Goal: Task Accomplishment & Management: Manage account settings

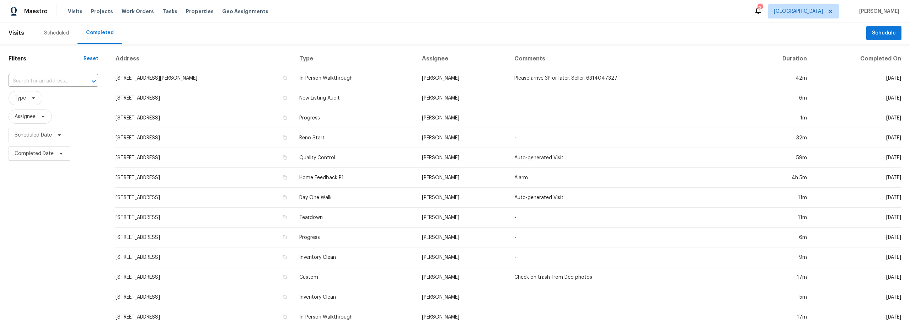
click at [51, 30] on div "Scheduled" at bounding box center [56, 33] width 25 height 7
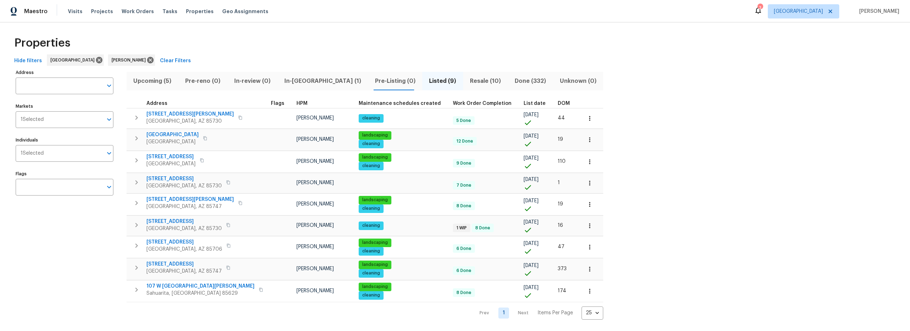
scroll to position [3, 0]
click at [137, 116] on icon "button" at bounding box center [136, 118] width 2 height 4
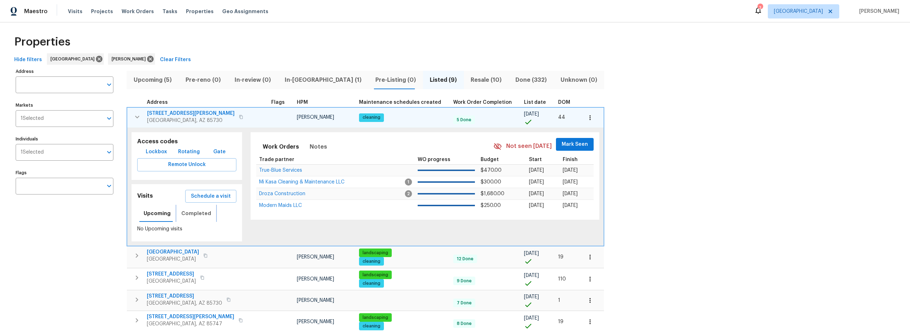
click at [189, 214] on span "Completed" at bounding box center [196, 213] width 30 height 9
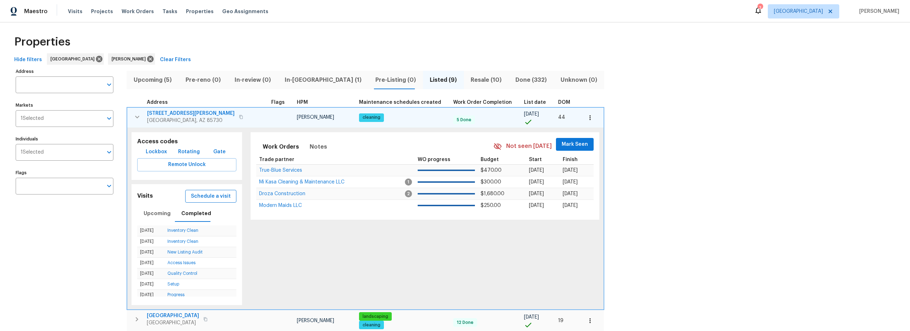
click at [208, 194] on span "Schedule a visit" at bounding box center [211, 196] width 40 height 9
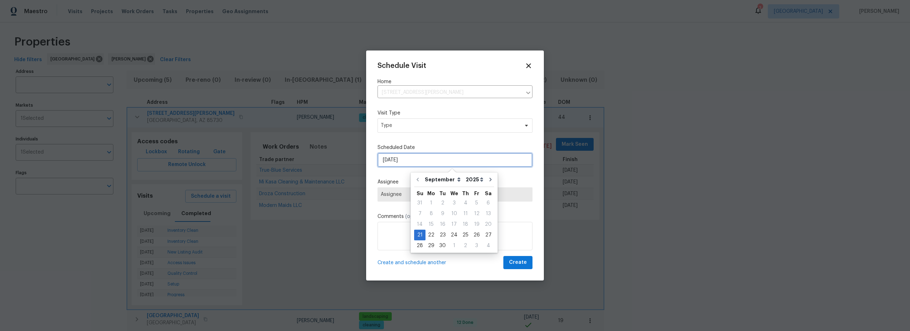
drag, startPoint x: 403, startPoint y: 161, endPoint x: 406, endPoint y: 162, distance: 3.6
click at [404, 161] on input "9/21/2025" at bounding box center [455, 160] width 155 height 14
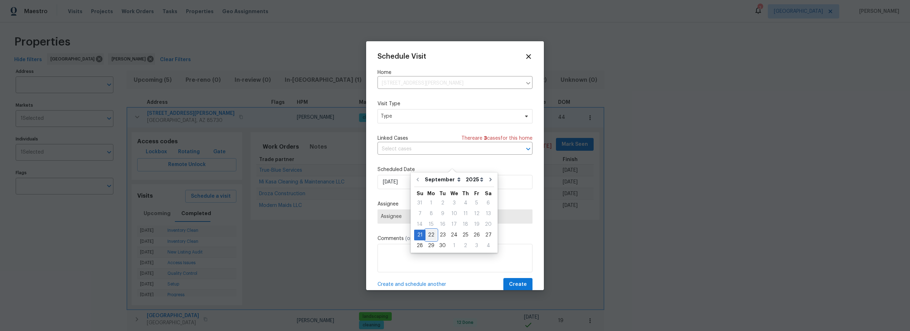
click at [431, 235] on div "22" at bounding box center [431, 235] width 11 height 10
type input "9/22/2025"
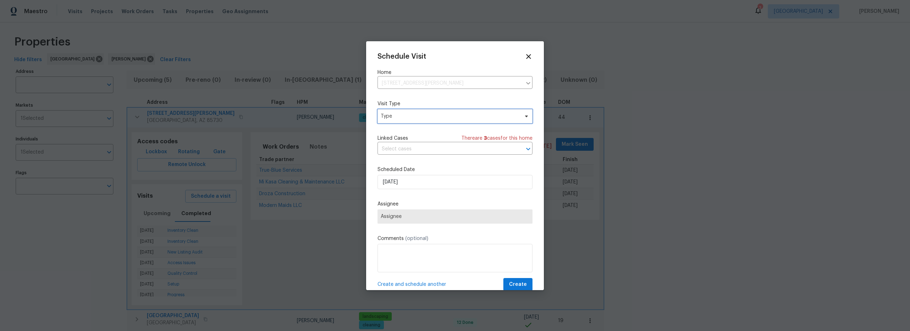
click at [410, 117] on span "Type" at bounding box center [450, 116] width 138 height 7
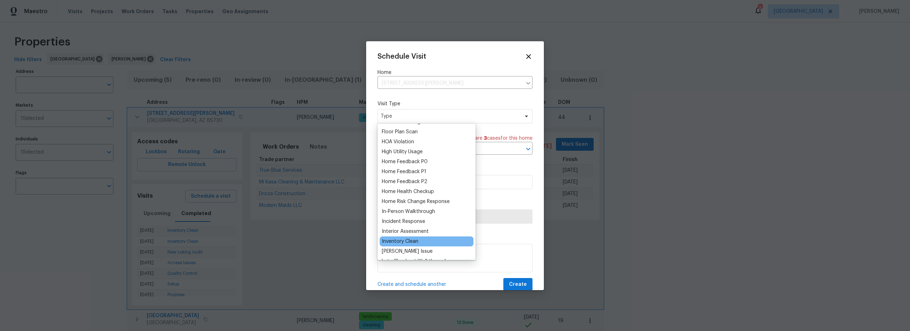
scroll to position [187, 0]
click at [412, 241] on div "Inventory Clean" at bounding box center [400, 240] width 37 height 7
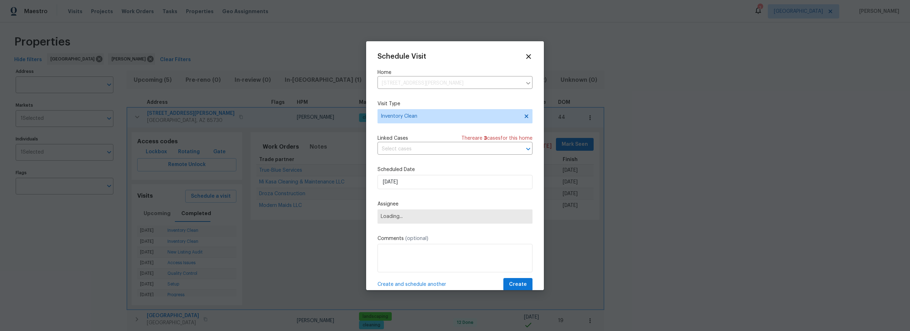
click at [408, 218] on span "Loading..." at bounding box center [455, 217] width 149 height 6
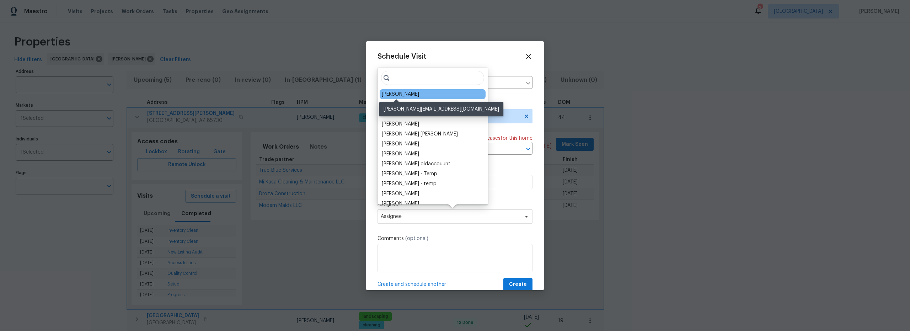
click at [399, 94] on div "[PERSON_NAME]" at bounding box center [400, 94] width 37 height 7
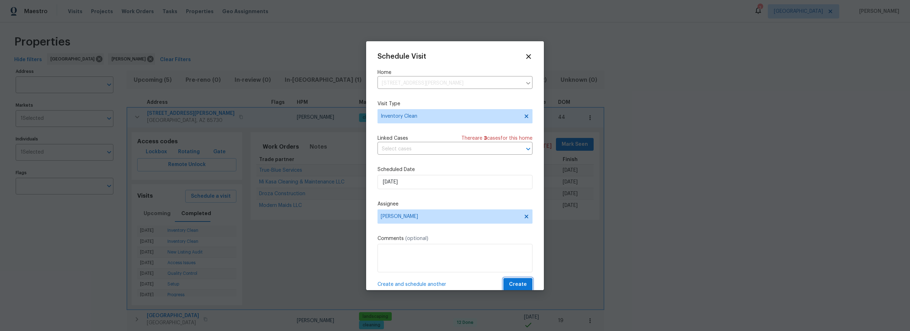
click at [512, 279] on button "Create" at bounding box center [517, 284] width 29 height 13
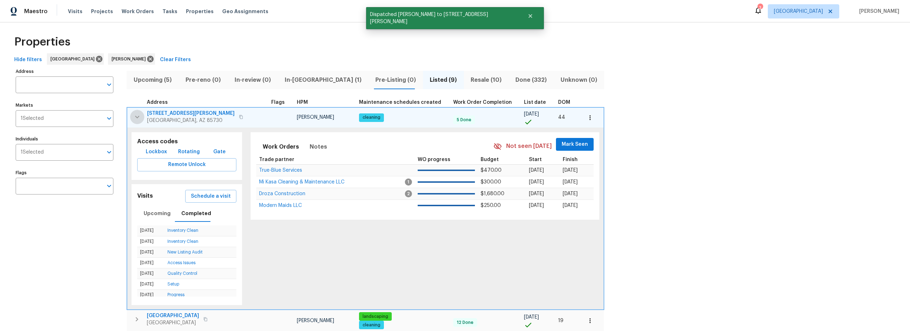
click at [134, 118] on icon "button" at bounding box center [137, 117] width 9 height 9
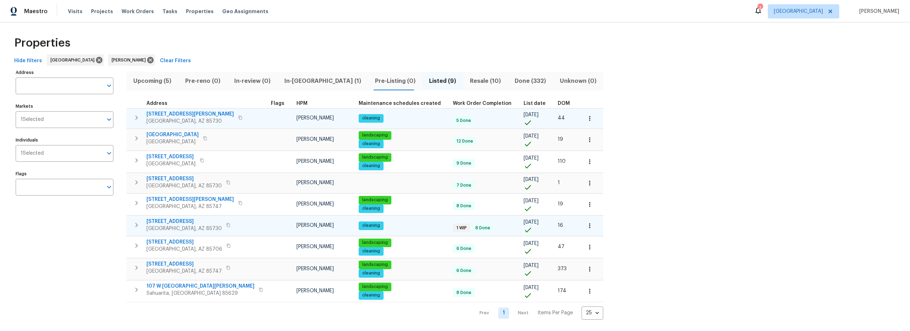
click at [133, 226] on icon "button" at bounding box center [136, 225] width 9 height 9
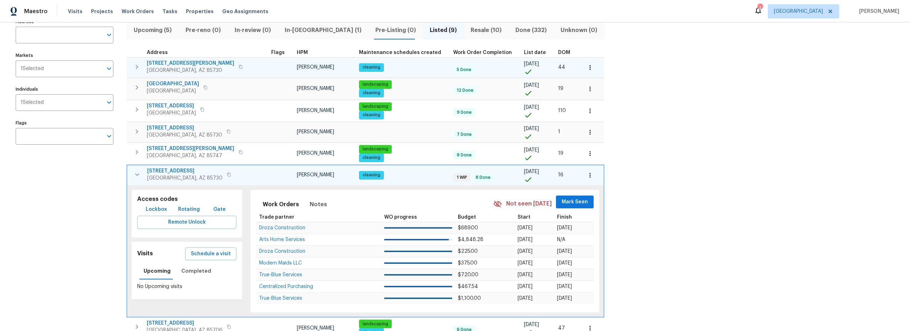
scroll to position [56, 0]
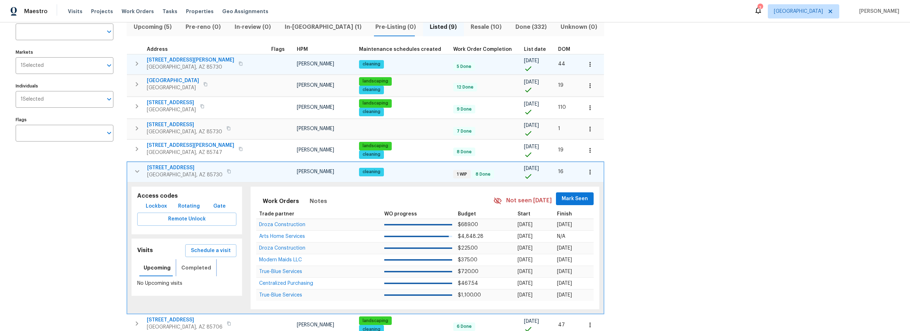
click at [196, 269] on span "Completed" at bounding box center [196, 267] width 30 height 9
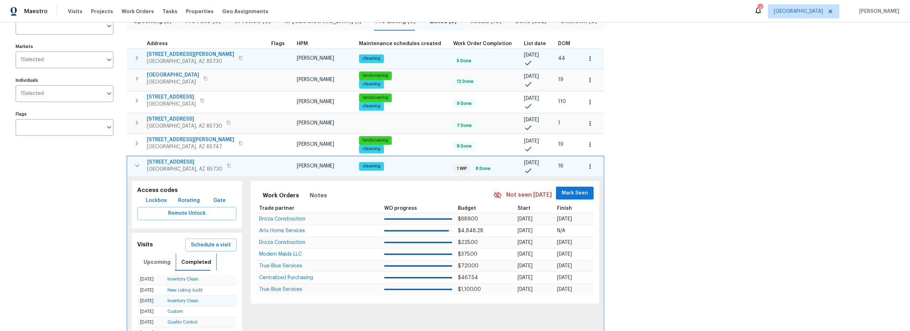
scroll to position [90, 0]
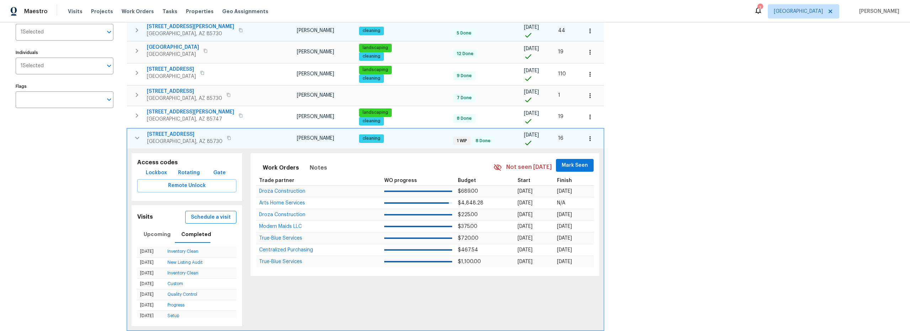
click at [199, 219] on span "Schedule a visit" at bounding box center [211, 217] width 40 height 9
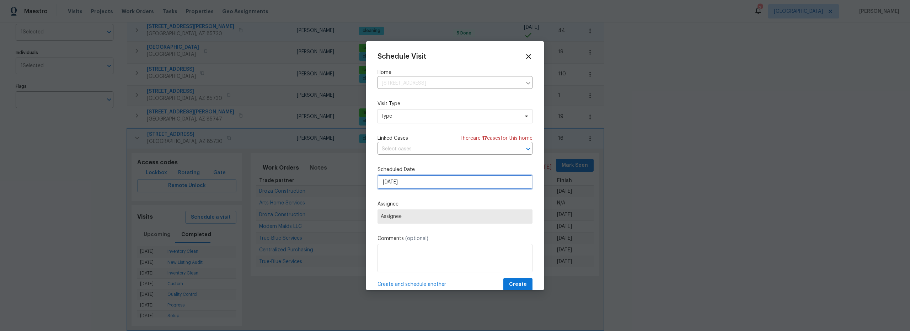
click at [417, 184] on input "9/21/2025" at bounding box center [455, 182] width 155 height 14
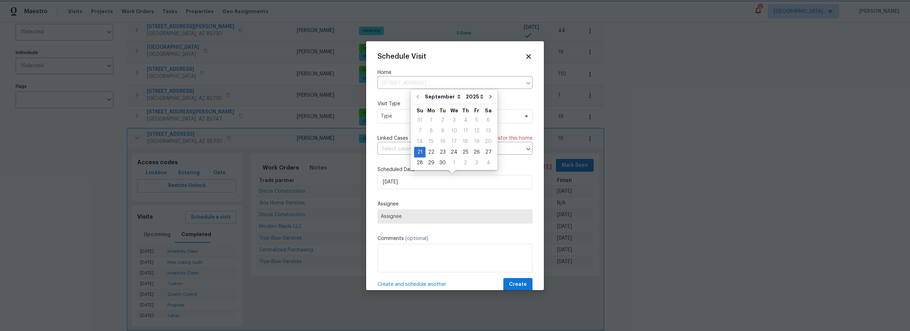
click at [522, 61] on div "Schedule Visit Home 3960 S Cedarwood Way, Tucson, AZ 85730 ​ Visit Type Type Li…" at bounding box center [455, 172] width 155 height 239
click at [524, 57] on icon at bounding box center [528, 56] width 8 height 8
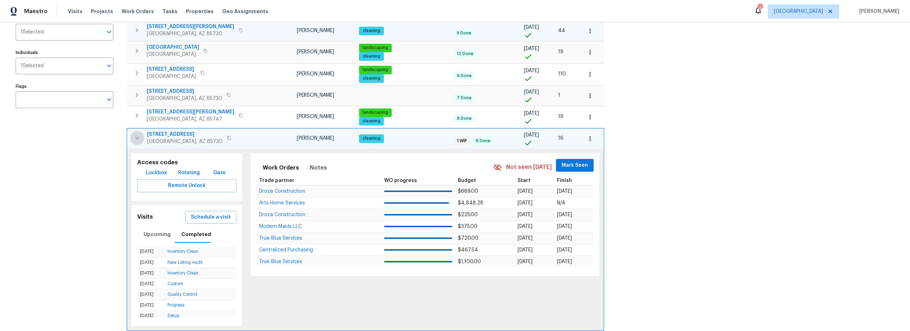
click at [136, 137] on icon "button" at bounding box center [137, 138] width 9 height 9
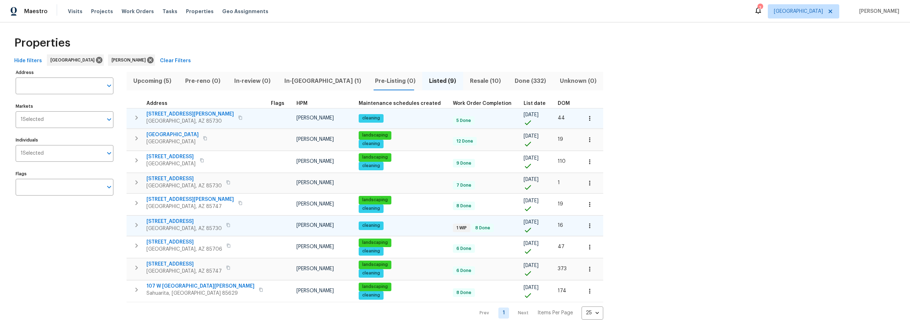
scroll to position [7, 0]
drag, startPoint x: 135, startPoint y: 262, endPoint x: 146, endPoint y: 263, distance: 10.4
click at [136, 263] on icon "button" at bounding box center [136, 267] width 9 height 9
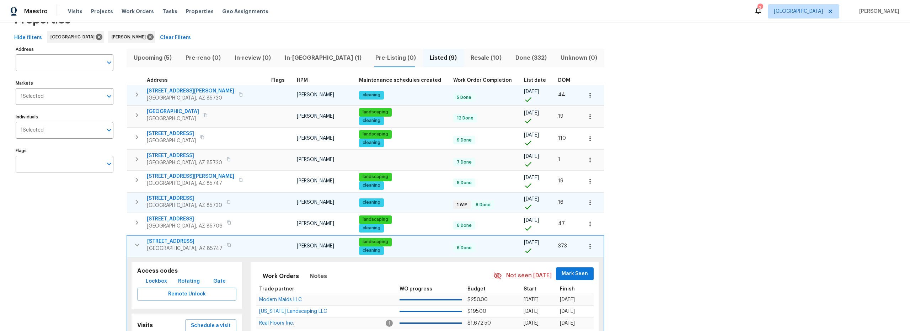
scroll to position [126, 0]
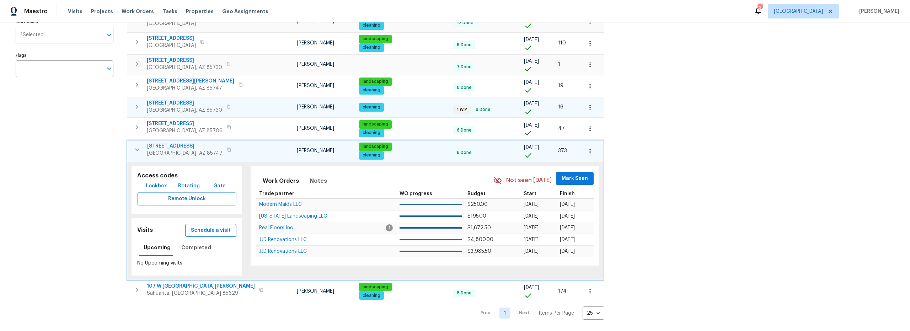
click at [198, 226] on span "Schedule a visit" at bounding box center [211, 230] width 40 height 9
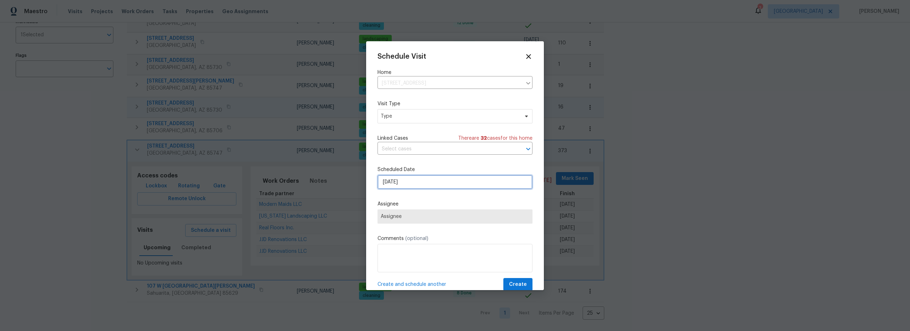
click at [411, 184] on input "9/21/2025" at bounding box center [455, 182] width 155 height 14
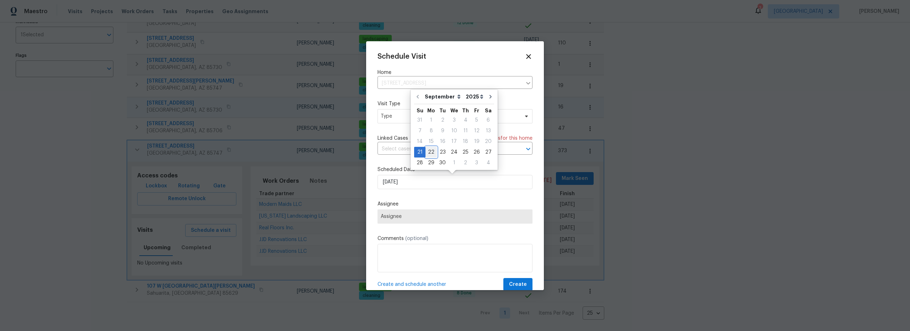
click at [432, 150] on div "22" at bounding box center [431, 152] width 11 height 10
type input "9/22/2025"
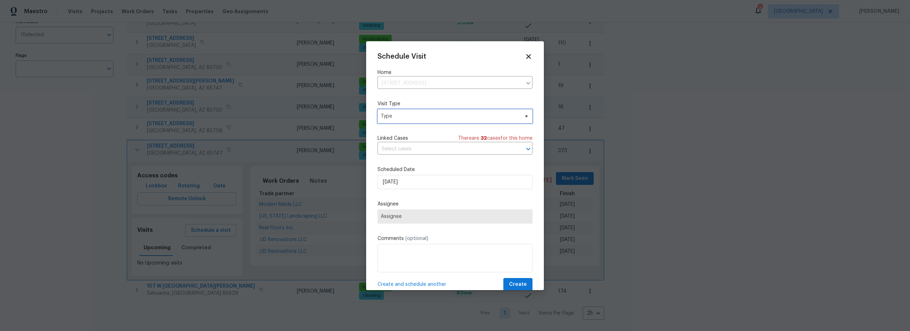
click at [427, 117] on span "Type" at bounding box center [450, 116] width 138 height 7
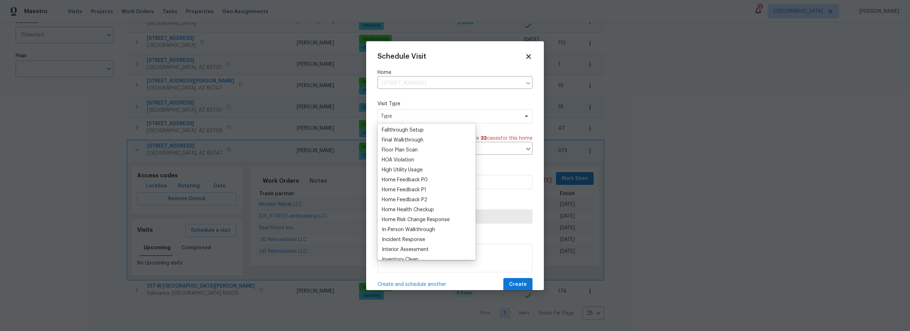
scroll to position [223, 0]
click at [401, 208] on div "Inventory Clean" at bounding box center [400, 205] width 37 height 7
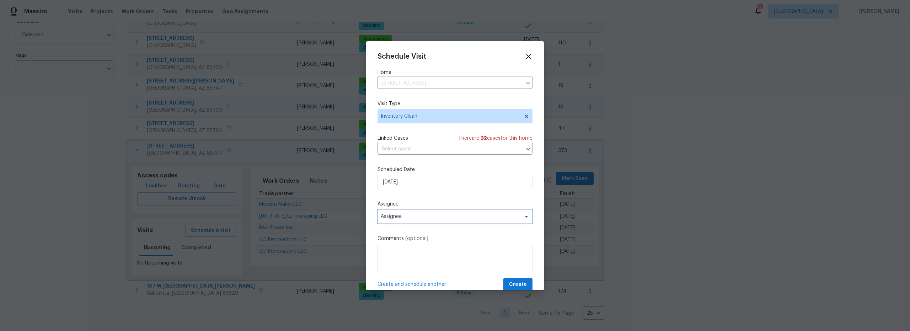
click at [431, 223] on span "Assignee" at bounding box center [455, 216] width 155 height 14
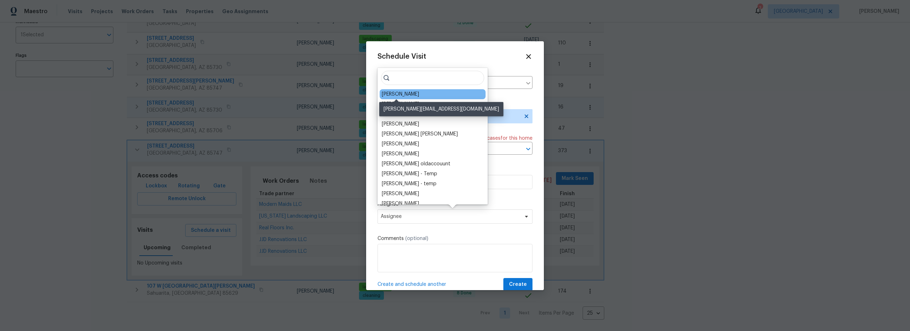
click at [391, 94] on div "[PERSON_NAME]" at bounding box center [400, 94] width 37 height 7
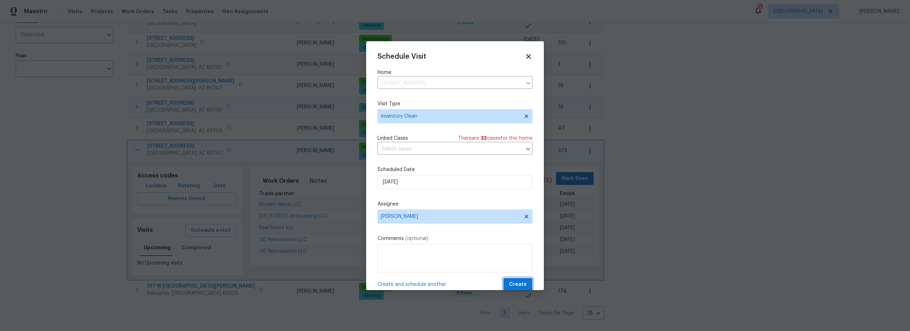
click at [518, 282] on span "Create" at bounding box center [518, 284] width 18 height 9
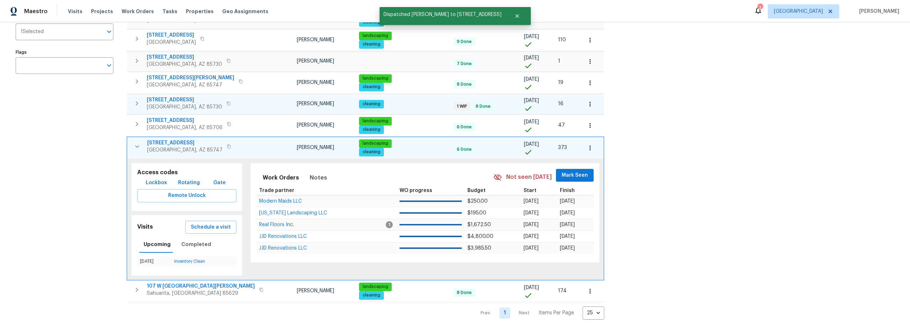
click at [138, 144] on icon "button" at bounding box center [137, 146] width 9 height 9
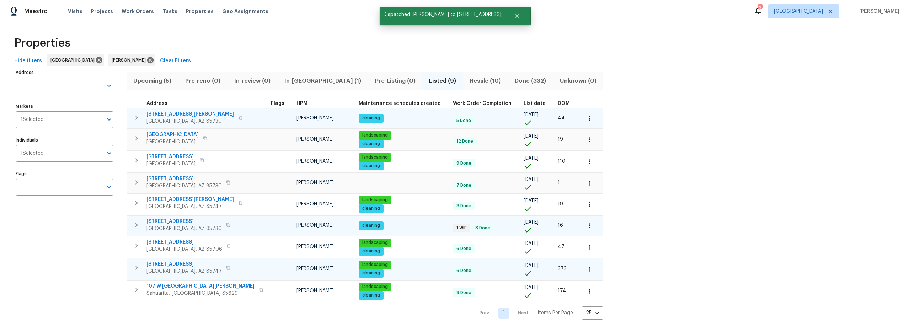
scroll to position [7, 0]
click at [467, 76] on span "Resale (10)" at bounding box center [485, 81] width 36 height 10
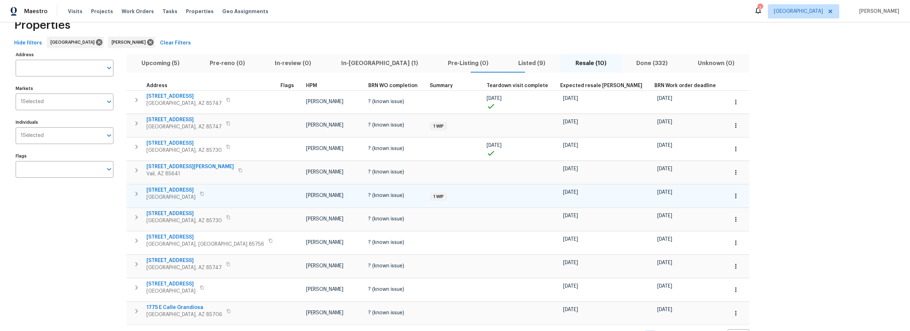
scroll to position [48, 0]
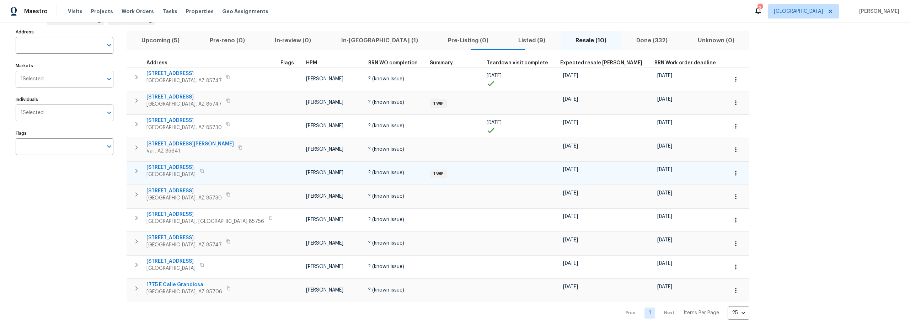
drag, startPoint x: 133, startPoint y: 167, endPoint x: 148, endPoint y: 170, distance: 14.4
click at [133, 167] on icon "button" at bounding box center [136, 171] width 9 height 9
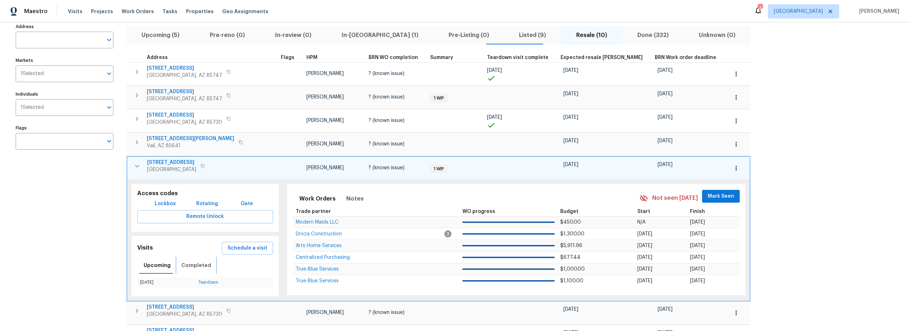
click at [202, 265] on span "Completed" at bounding box center [196, 265] width 30 height 9
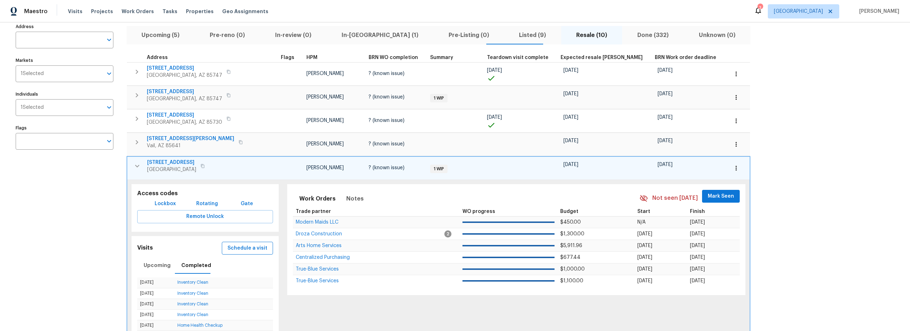
click at [237, 251] on span "Schedule a visit" at bounding box center [248, 248] width 40 height 9
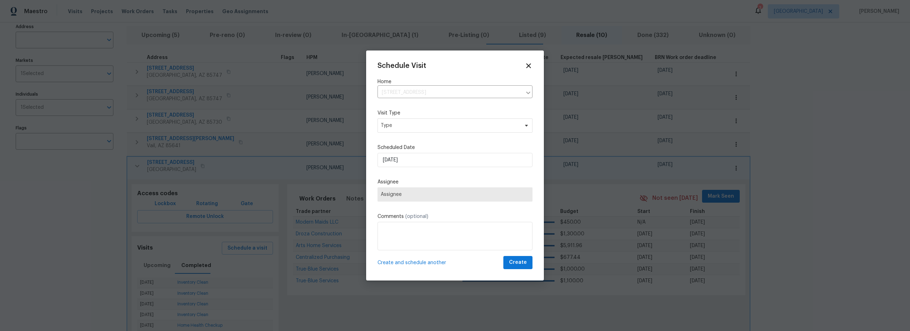
click at [416, 187] on div "Assignee Assignee" at bounding box center [455, 189] width 155 height 23
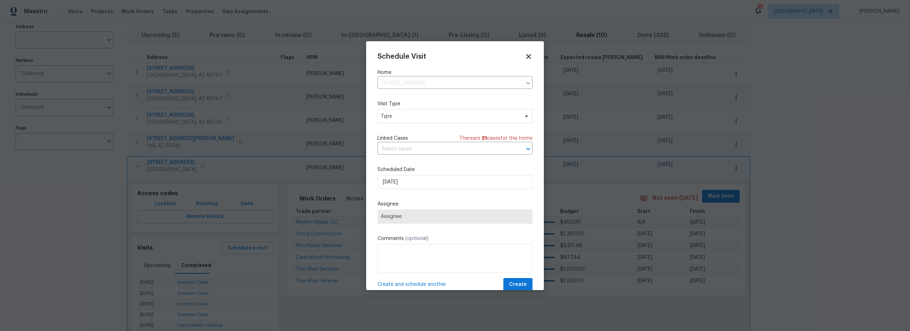
drag, startPoint x: 409, startPoint y: 168, endPoint x: 414, endPoint y: 181, distance: 13.1
click at [409, 168] on label "Scheduled Date" at bounding box center [455, 169] width 155 height 7
click at [414, 183] on input "9/21/2025" at bounding box center [455, 182] width 155 height 14
click at [431, 150] on div "22" at bounding box center [431, 152] width 11 height 10
type input "9/22/2025"
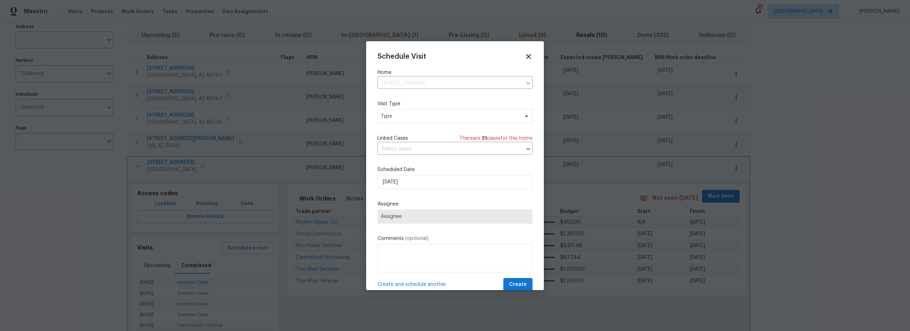
click at [407, 124] on div "Schedule Visit Home 8233 E Sundew Dr, Tucson, AZ 85710 ​ Visit Type Type Linked…" at bounding box center [455, 172] width 155 height 239
click at [406, 116] on span "Type" at bounding box center [450, 116] width 138 height 7
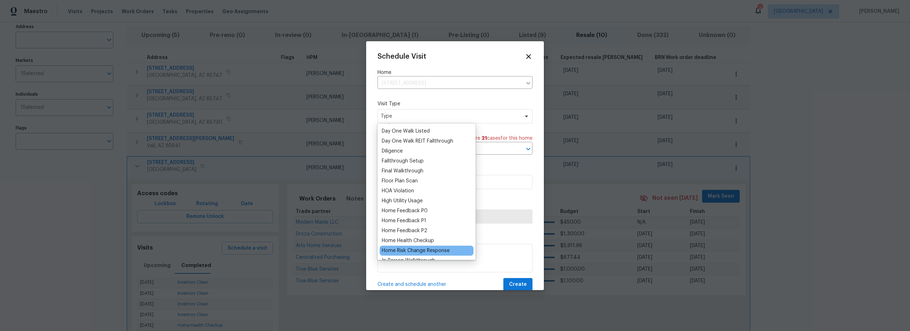
scroll to position [235, 0]
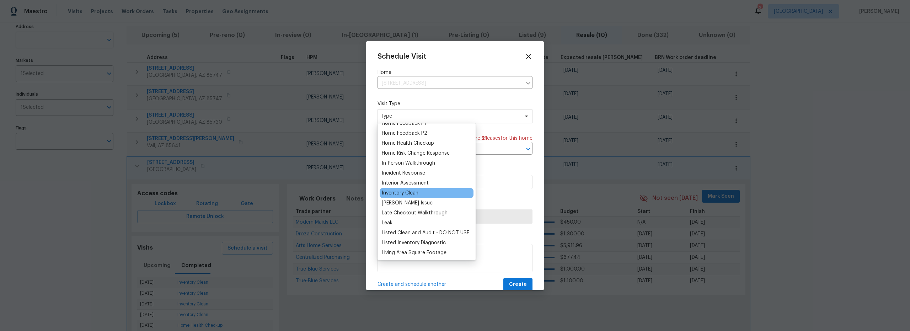
click at [402, 196] on div "Inventory Clean" at bounding box center [400, 192] width 37 height 7
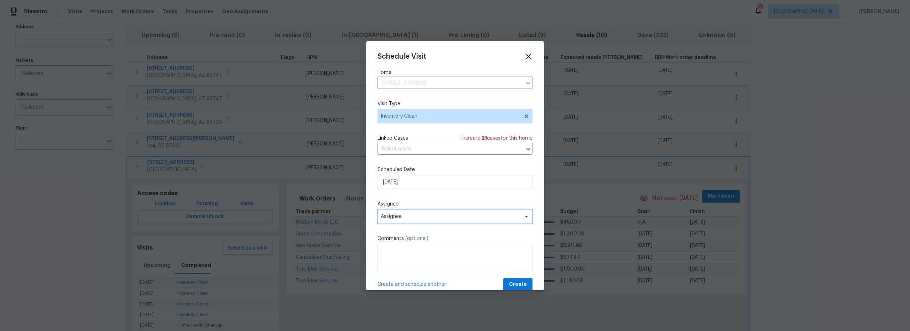
click at [415, 216] on span "Assignee" at bounding box center [450, 217] width 139 height 6
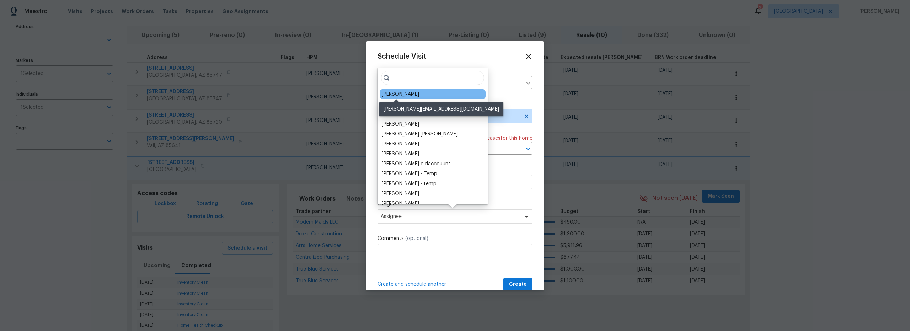
click at [395, 95] on div "[PERSON_NAME]" at bounding box center [400, 94] width 37 height 7
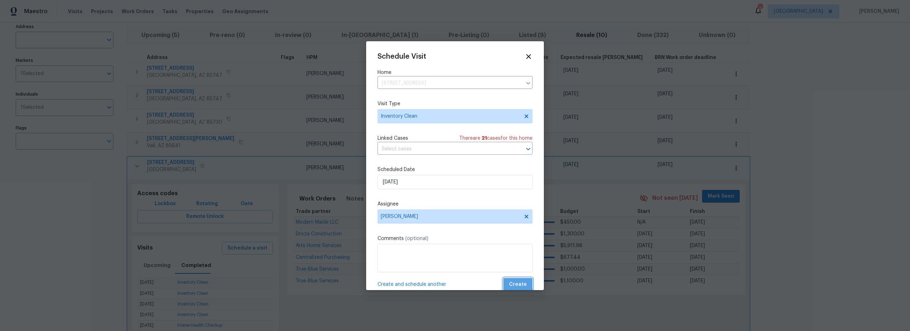
click at [510, 281] on span "Create" at bounding box center [518, 284] width 18 height 9
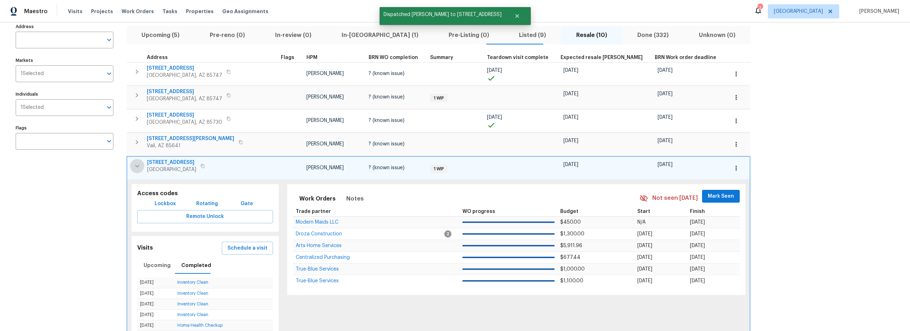
click at [132, 165] on button "button" at bounding box center [137, 166] width 14 height 14
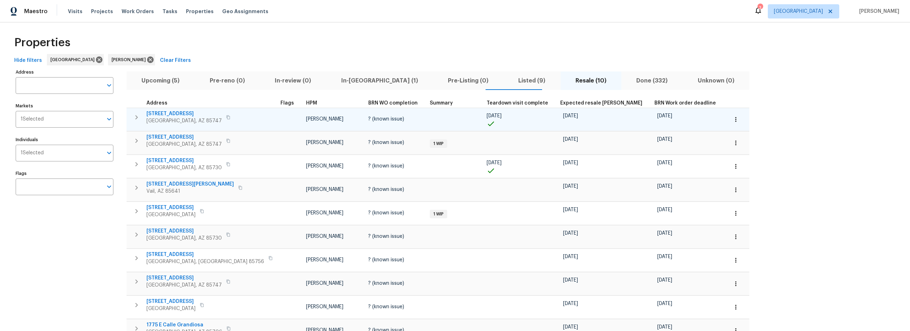
scroll to position [0, 0]
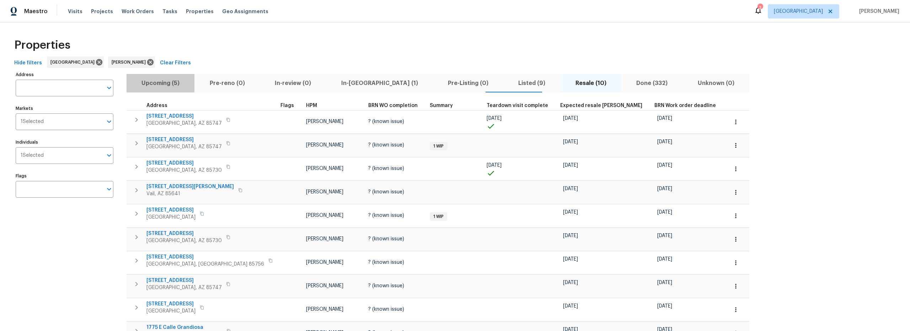
click at [175, 84] on span "Upcoming (5)" at bounding box center [160, 83] width 59 height 10
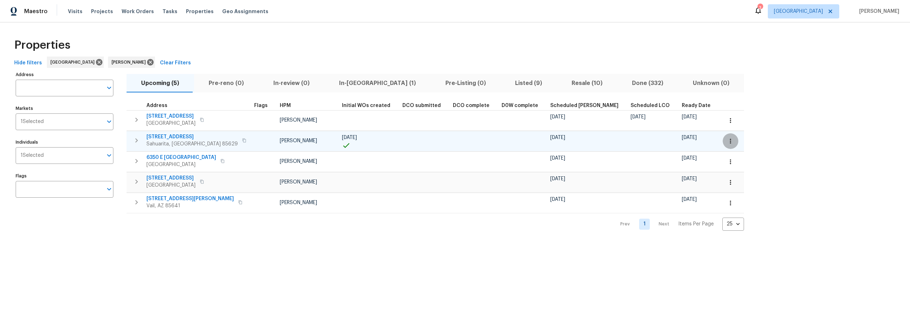
click at [727, 141] on icon "button" at bounding box center [730, 141] width 7 height 7
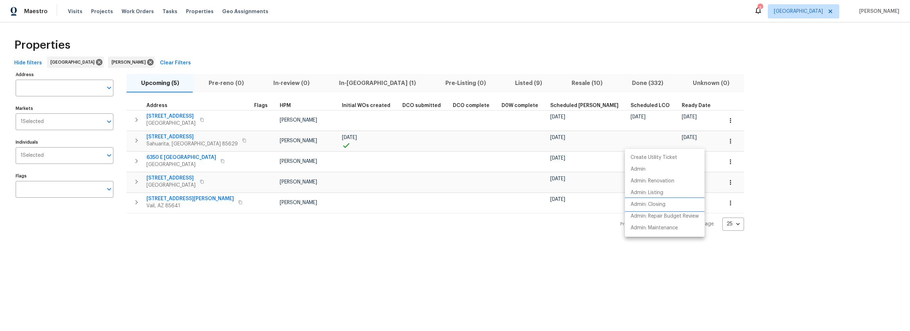
click at [657, 206] on p "Admin: Closing" at bounding box center [648, 204] width 35 height 7
click at [517, 83] on div at bounding box center [455, 165] width 910 height 331
click at [561, 82] on span "Resale (10)" at bounding box center [587, 83] width 52 height 10
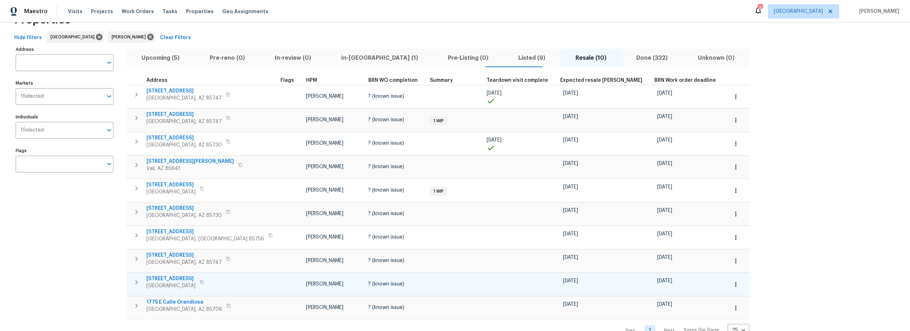
scroll to position [24, 0]
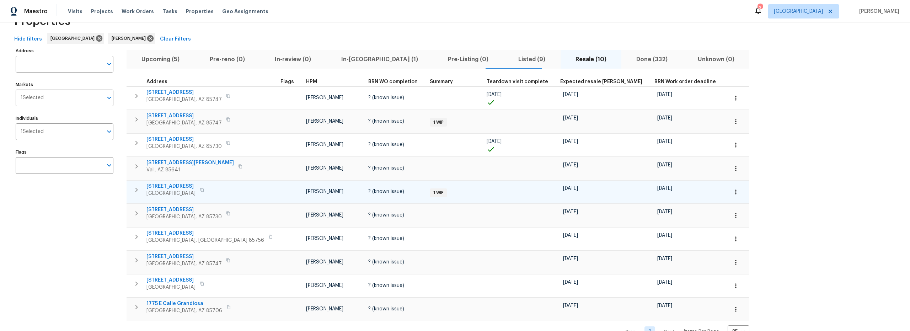
click at [134, 190] on icon "button" at bounding box center [136, 190] width 9 height 9
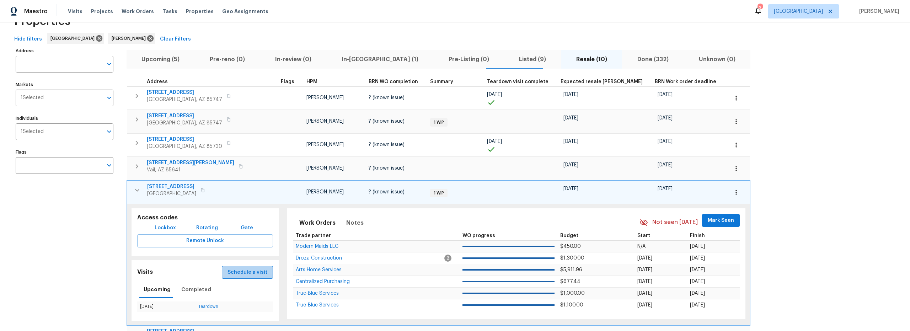
click at [237, 271] on span "Schedule a visit" at bounding box center [248, 272] width 40 height 9
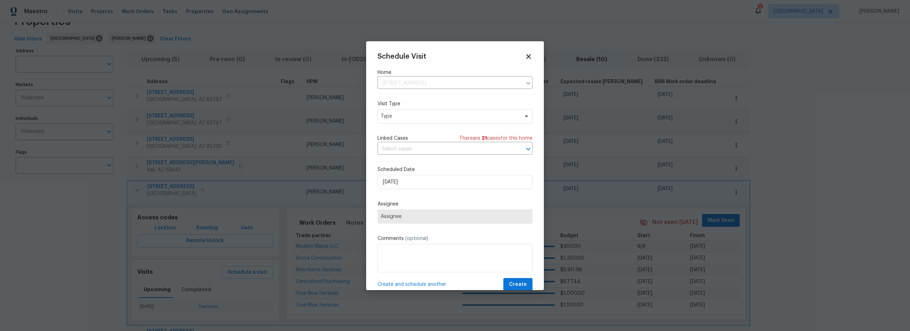
click at [439, 190] on div "Schedule Visit Home 8233 E Sundew Dr, Tucson, AZ 85710 ​ Visit Type Type Linked…" at bounding box center [455, 172] width 155 height 239
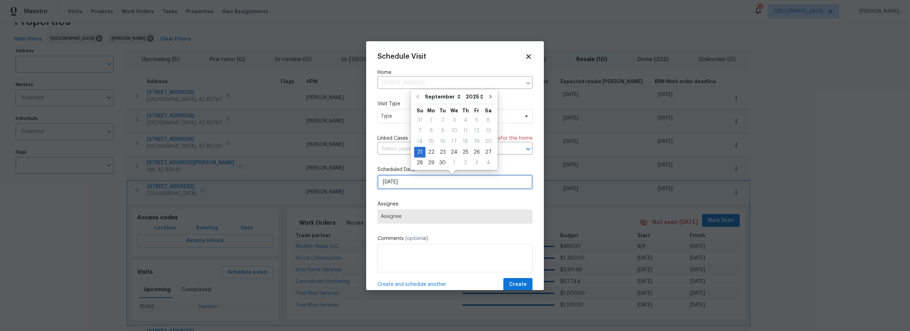
click at [433, 185] on input "9/21/2025" at bounding box center [455, 182] width 155 height 14
click at [431, 152] on div "22" at bounding box center [431, 152] width 11 height 10
type input "9/22/2025"
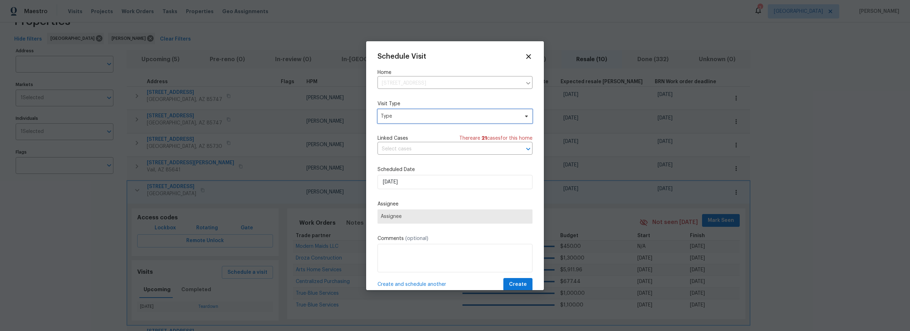
click at [417, 109] on span "Type" at bounding box center [455, 116] width 155 height 14
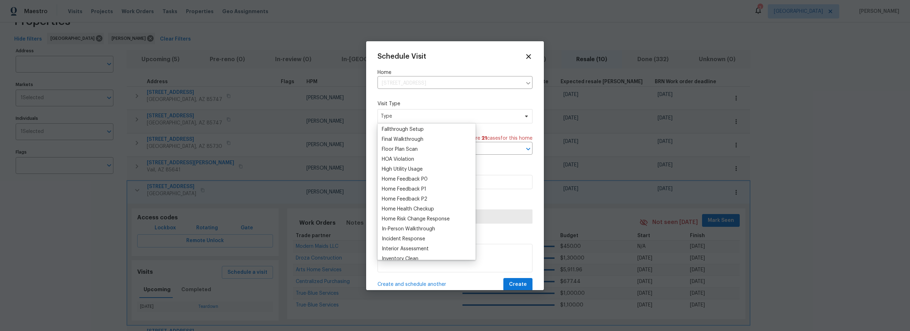
scroll to position [210, 0]
click at [411, 215] on div "Inventory Clean" at bounding box center [400, 218] width 37 height 7
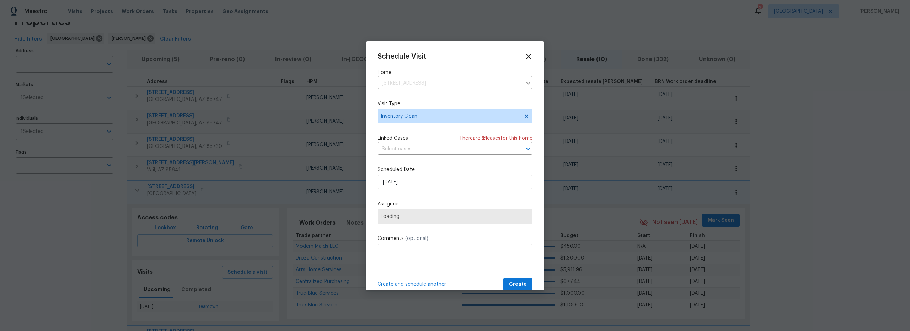
click at [417, 218] on span "Loading..." at bounding box center [455, 217] width 149 height 6
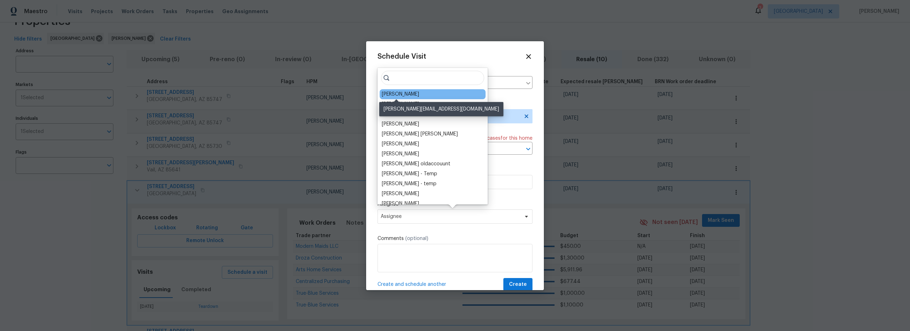
click at [409, 93] on div "[PERSON_NAME]" at bounding box center [400, 94] width 37 height 7
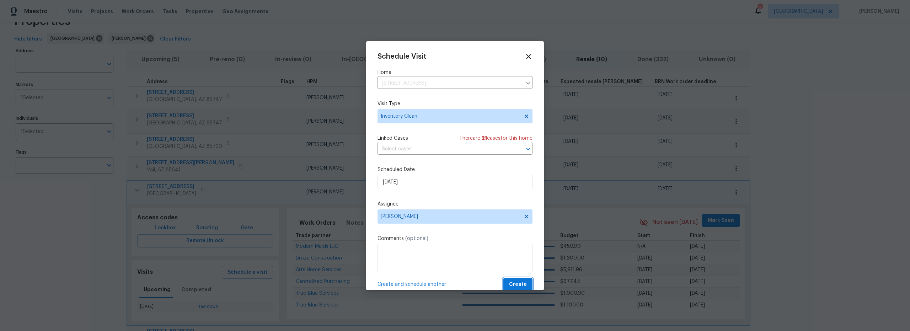
click at [512, 279] on button "Create" at bounding box center [517, 284] width 29 height 13
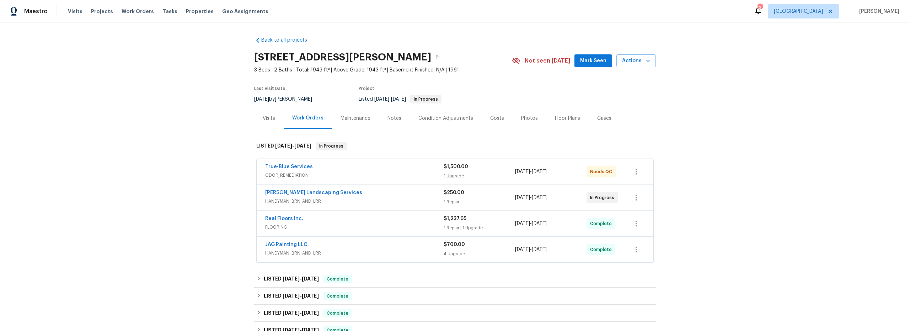
click at [485, 198] on div "$250.00 1 Repair" at bounding box center [479, 197] width 71 height 17
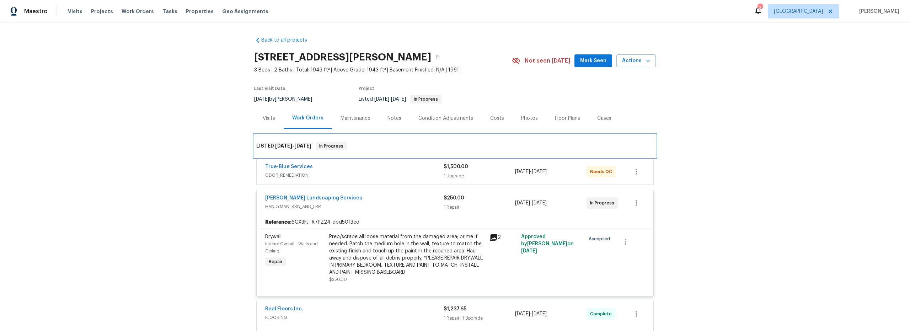
click at [498, 138] on div "LISTED [DATE] - [DATE] In Progress" at bounding box center [455, 146] width 402 height 23
click at [496, 87] on section "[STREET_ADDRESS][PERSON_NAME] 3 Beds | 2 Baths | Total: 1943 ft² | Above Grade:…" at bounding box center [455, 78] width 402 height 60
click at [481, 174] on div "1 Upgrade" at bounding box center [479, 175] width 71 height 7
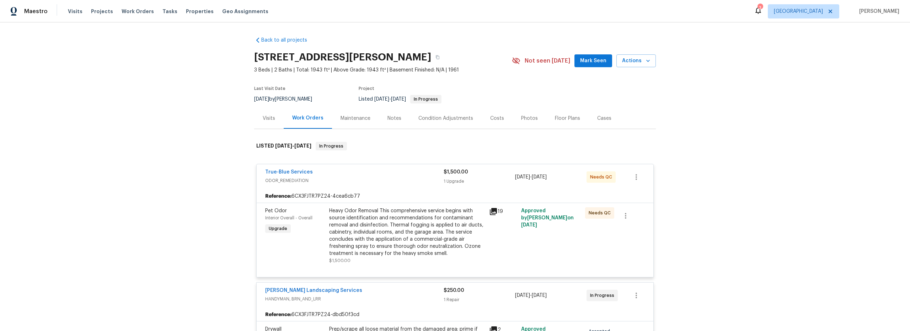
click at [493, 209] on icon at bounding box center [493, 211] width 7 height 7
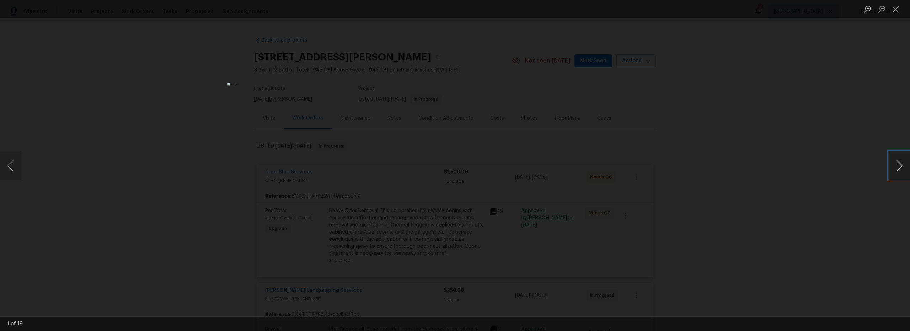
click at [896, 167] on button "Next image" at bounding box center [899, 165] width 21 height 28
click at [895, 167] on button "Next image" at bounding box center [899, 165] width 21 height 28
click at [897, 167] on button "Next image" at bounding box center [899, 165] width 21 height 28
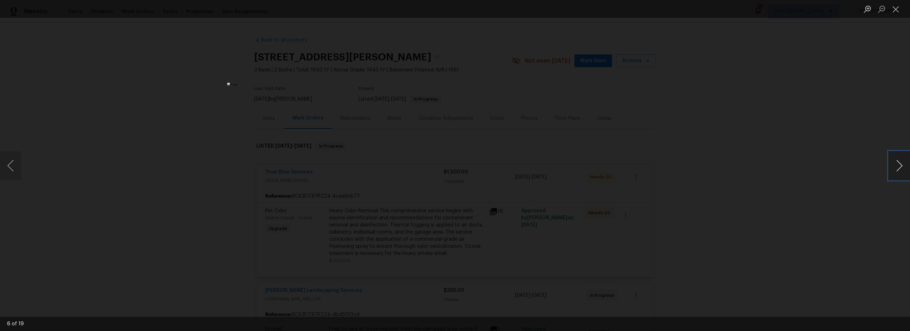
click at [897, 167] on button "Next image" at bounding box center [899, 165] width 21 height 28
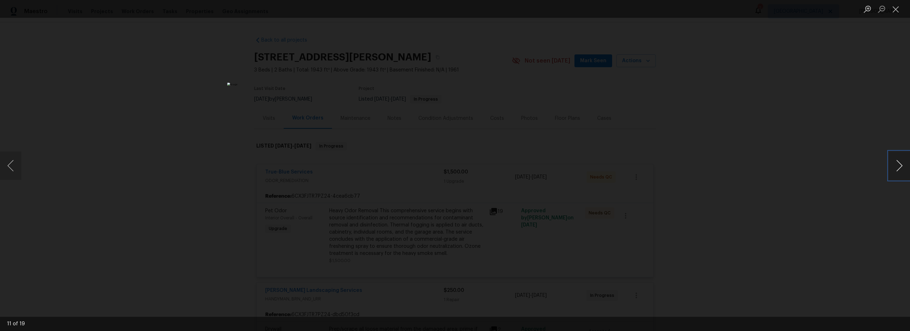
click at [897, 167] on button "Next image" at bounding box center [899, 165] width 21 height 28
click at [896, 13] on button "Close lightbox" at bounding box center [896, 9] width 14 height 12
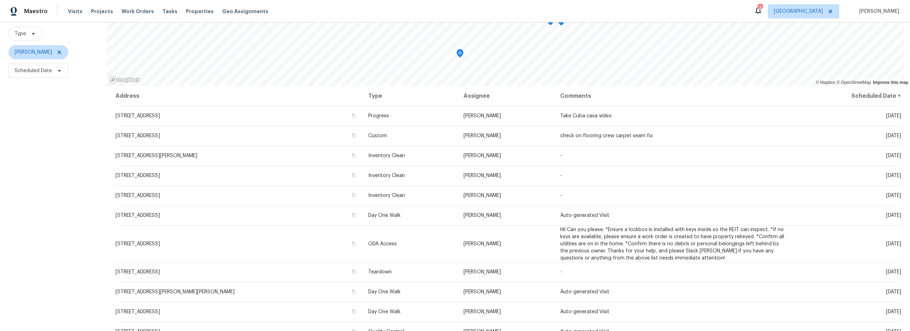
scroll to position [89, 0]
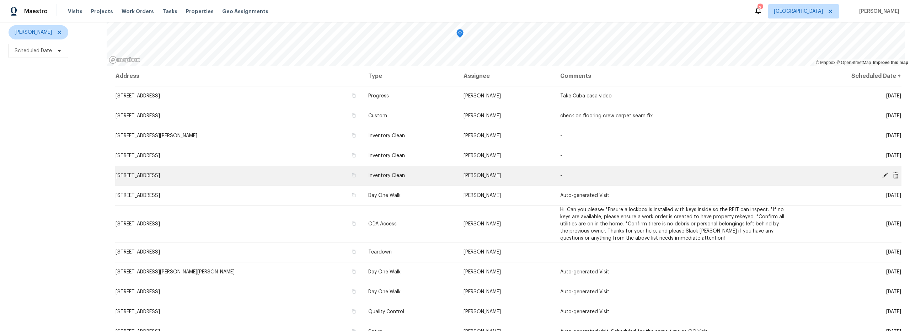
click at [893, 172] on icon at bounding box center [896, 175] width 6 height 6
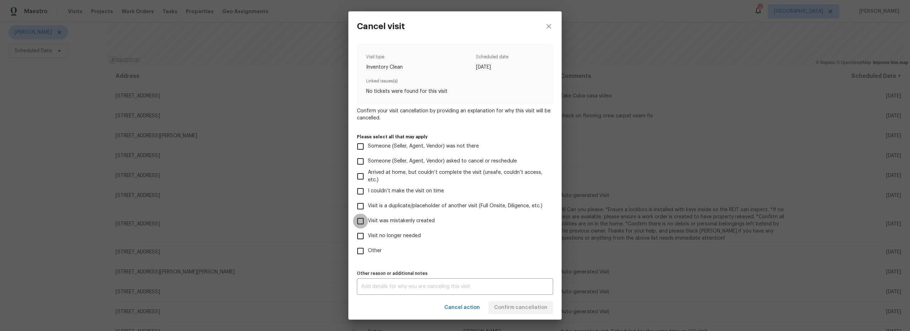
click at [362, 223] on input "Visit was mistakenly created" at bounding box center [360, 221] width 15 height 15
checkbox input "true"
click at [517, 307] on span "Confirm cancellation" at bounding box center [520, 307] width 53 height 9
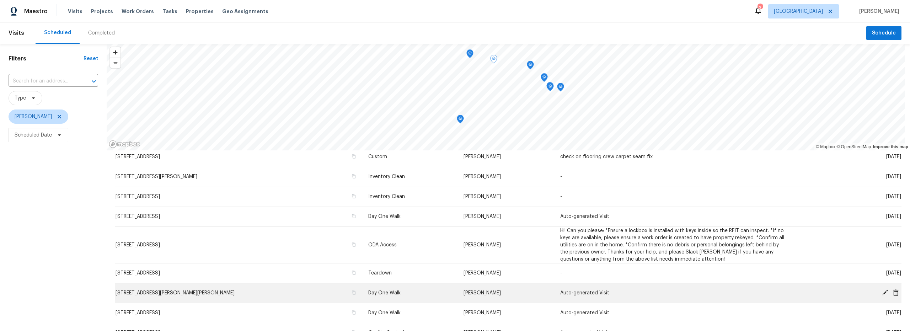
scroll to position [50, 0]
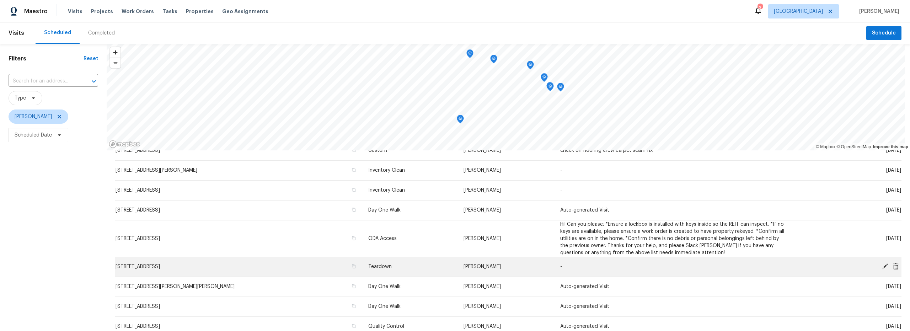
click at [882, 268] on icon at bounding box center [885, 266] width 6 height 6
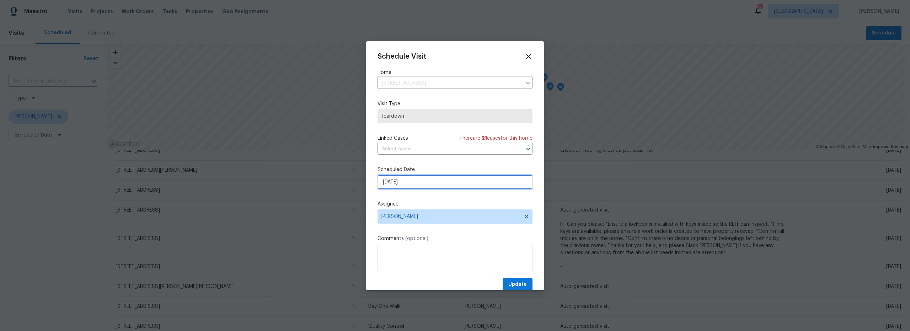
click at [423, 186] on input "9/24/2025" at bounding box center [455, 182] width 155 height 14
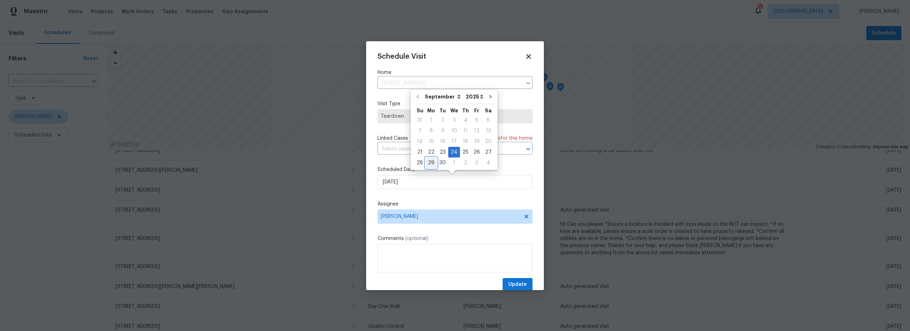
click at [428, 164] on div "29" at bounding box center [431, 163] width 11 height 10
type input "9/29/2025"
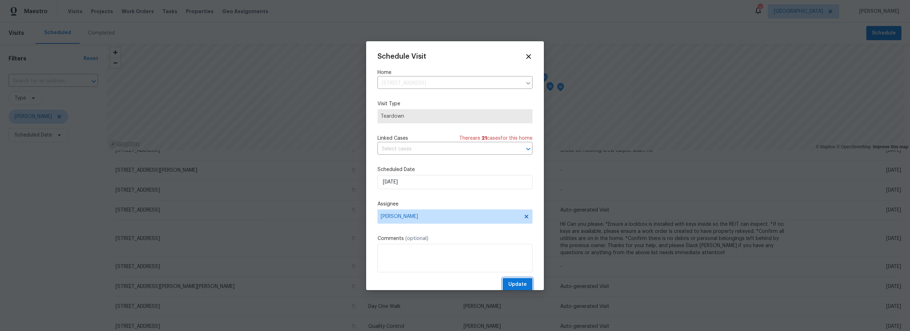
click at [514, 282] on span "Update" at bounding box center [517, 284] width 18 height 9
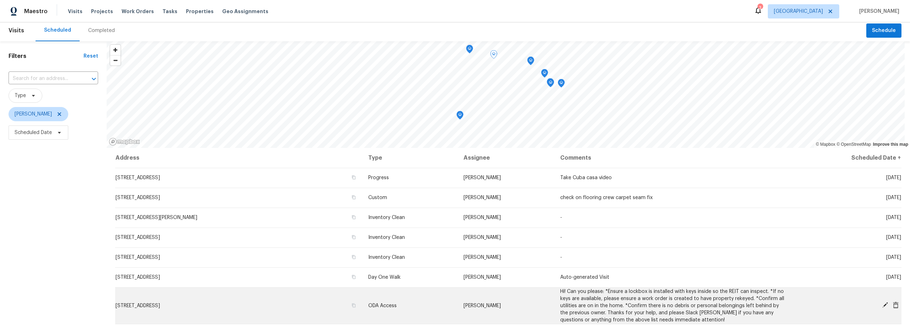
scroll to position [0, 0]
